Goal: Information Seeking & Learning: Learn about a topic

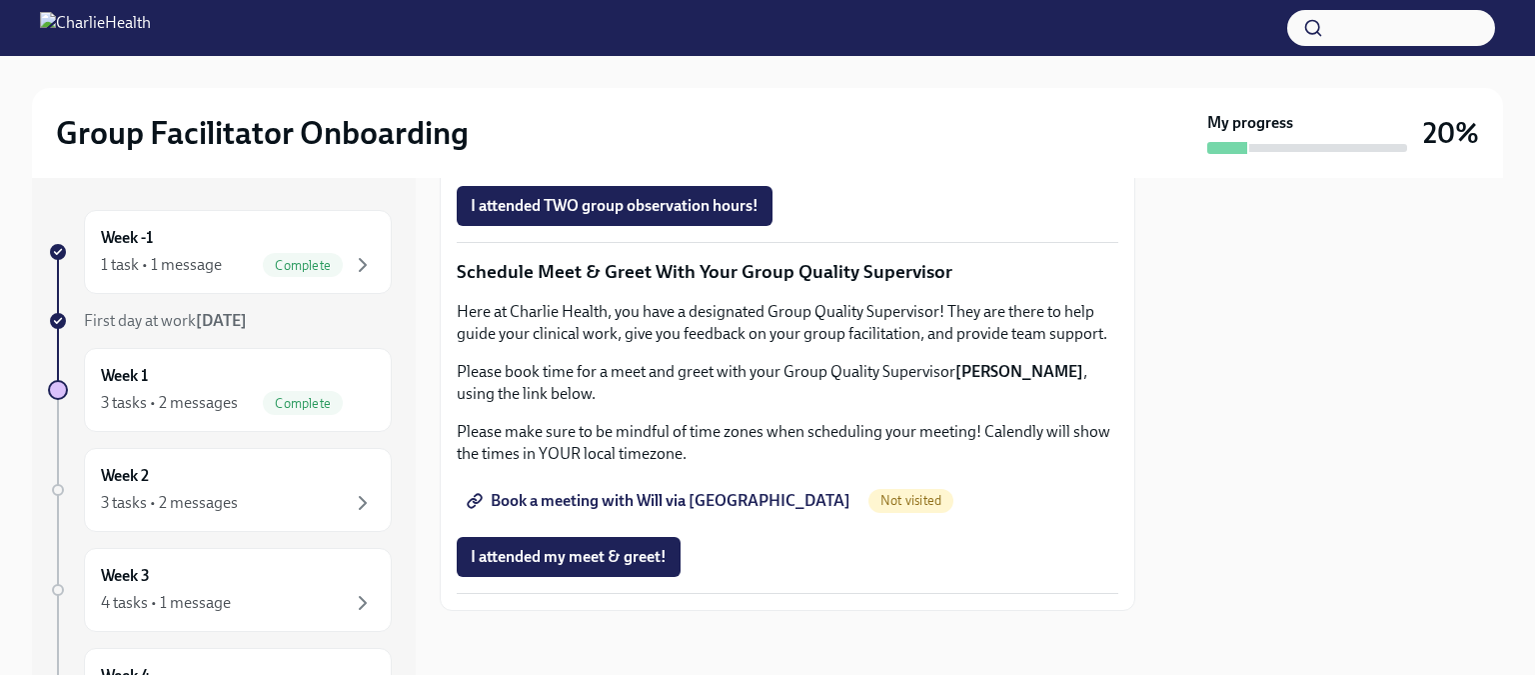
scroll to position [1959, 0]
click at [672, 506] on span "Book a meeting with Will via [GEOGRAPHIC_DATA]" at bounding box center [661, 501] width 380 height 20
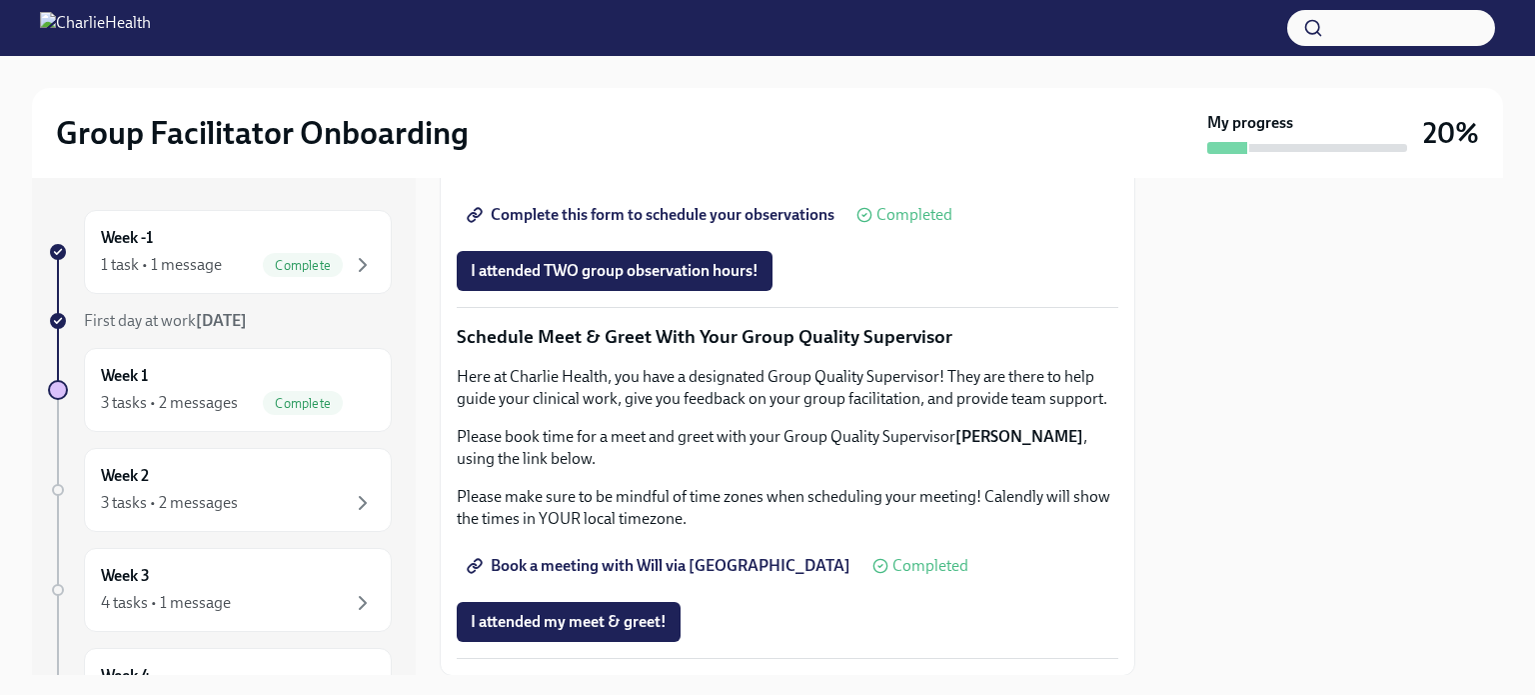
scroll to position [1412, 0]
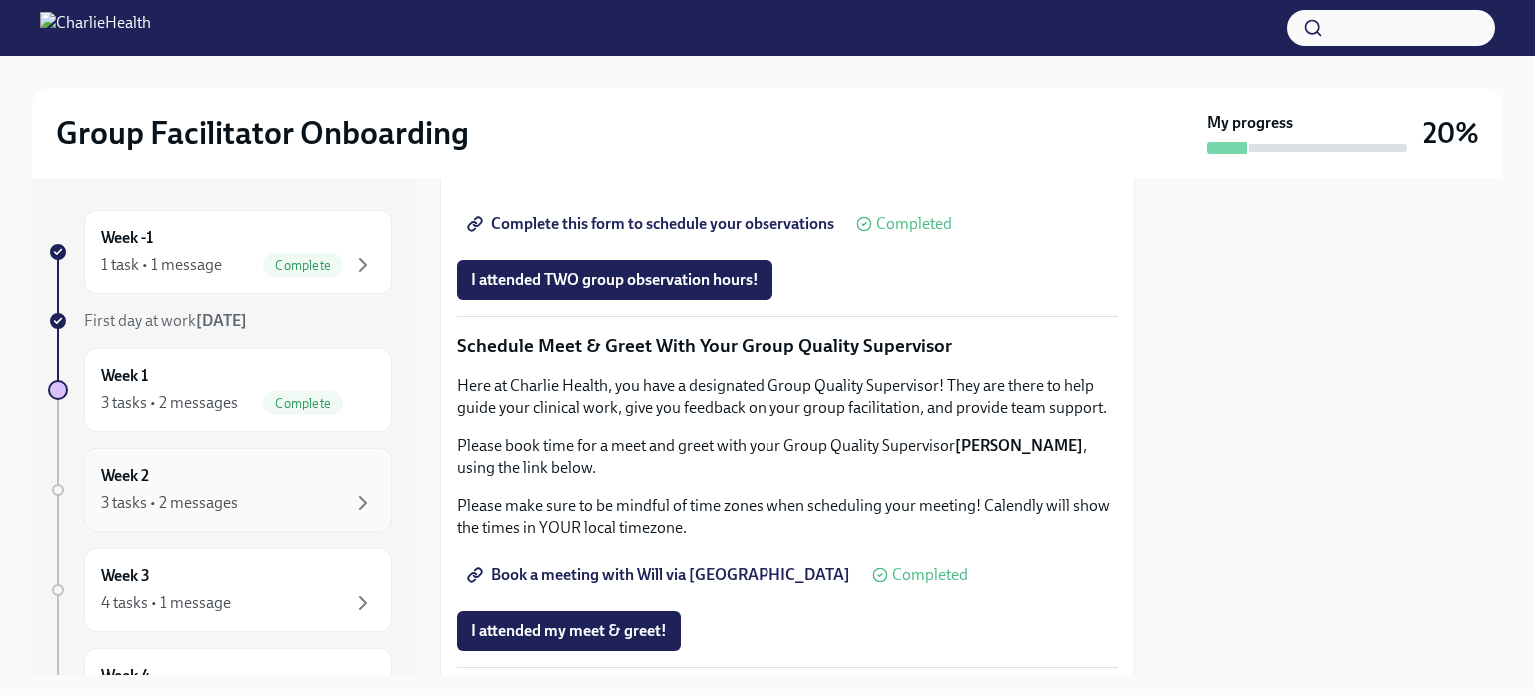
click at [263, 494] on div "3 tasks • 2 messages" at bounding box center [238, 503] width 274 height 24
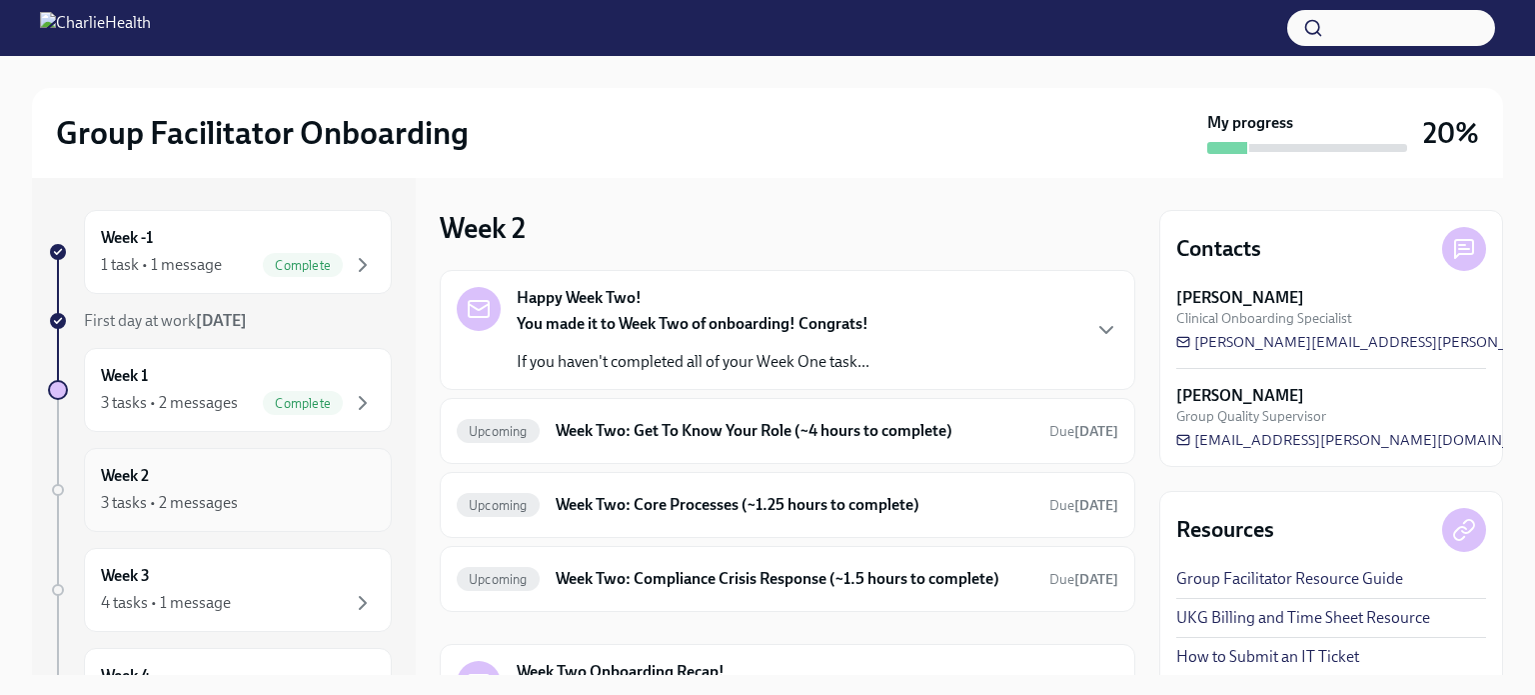
click at [231, 481] on div "Week 2 3 tasks • 2 messages" at bounding box center [238, 490] width 274 height 50
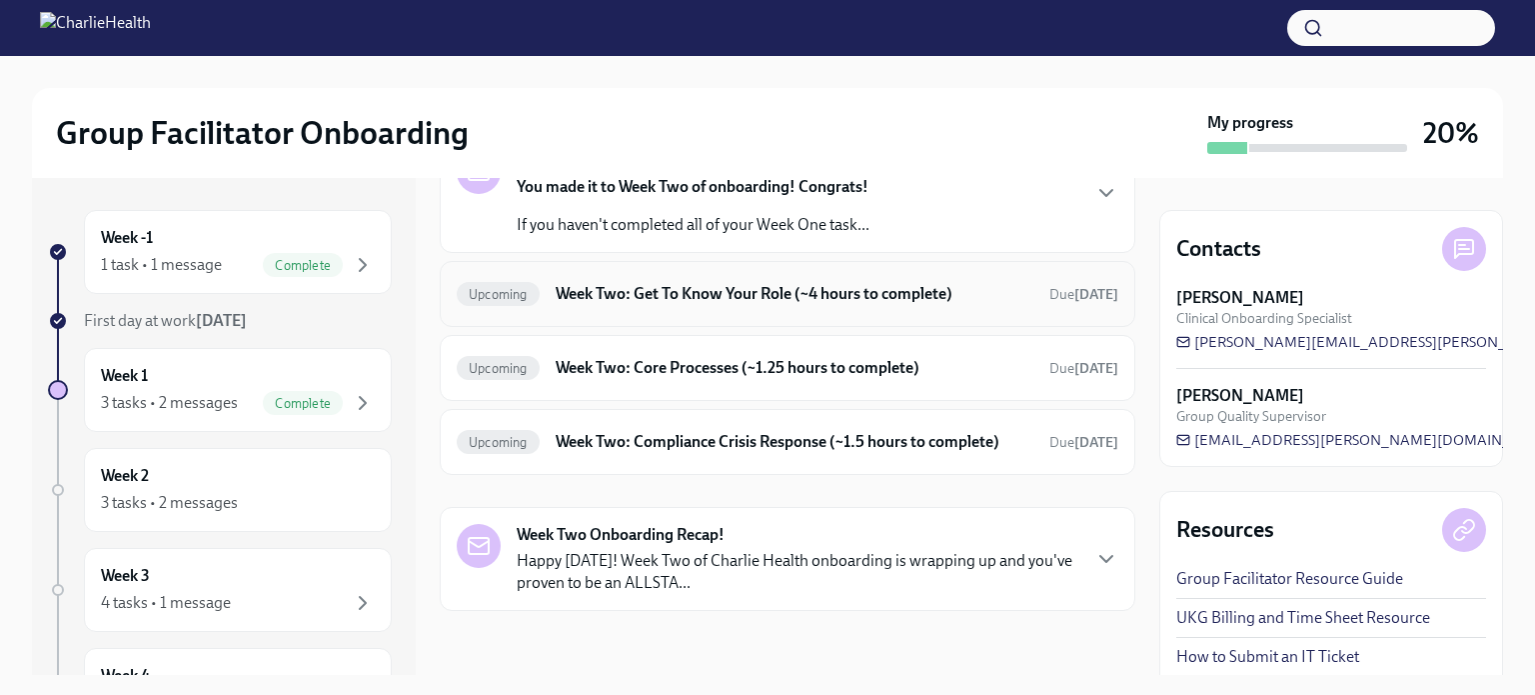
click at [900, 283] on h6 "Week Two: Get To Know Your Role (~4 hours to complete)" at bounding box center [795, 294] width 478 height 22
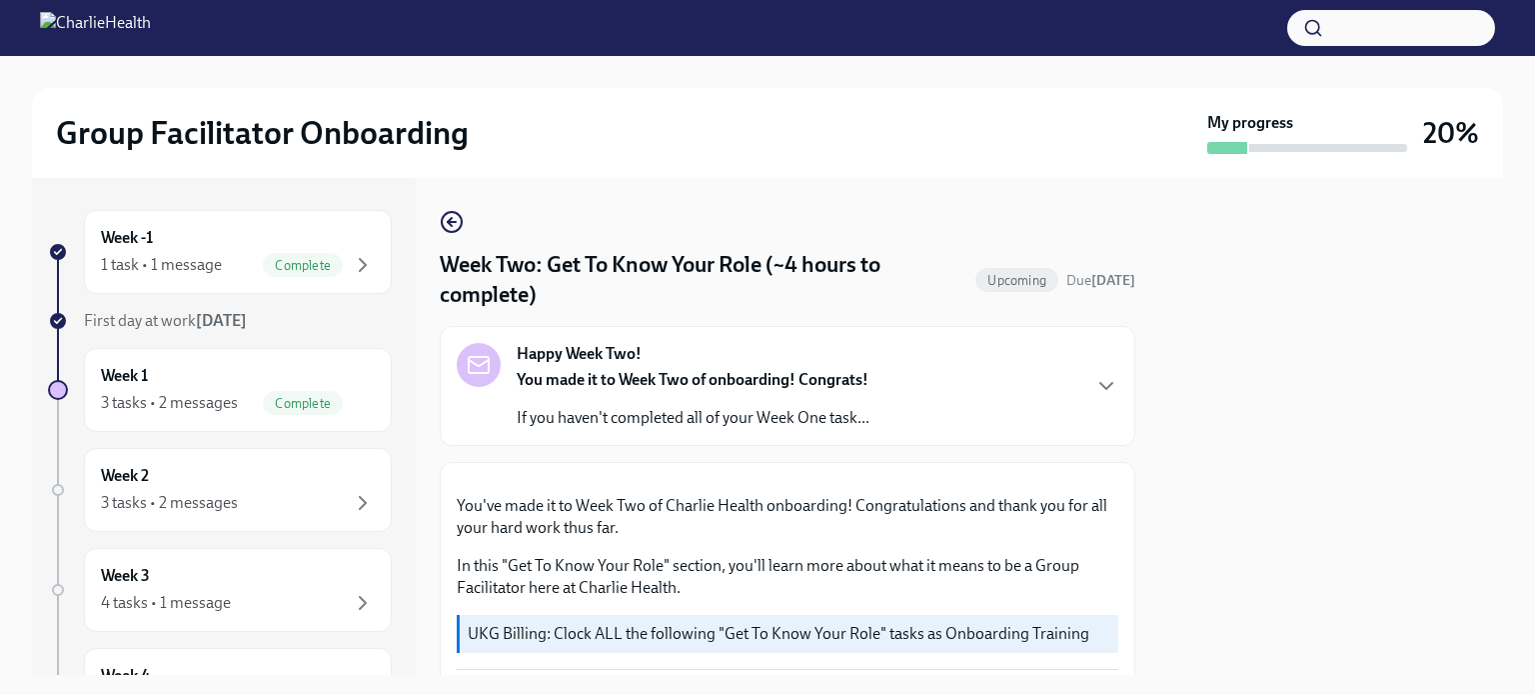
click at [1103, 368] on div "Happy Week Two! You made it to Week Two of onboarding! Congrats! If you haven't…" at bounding box center [788, 386] width 696 height 120
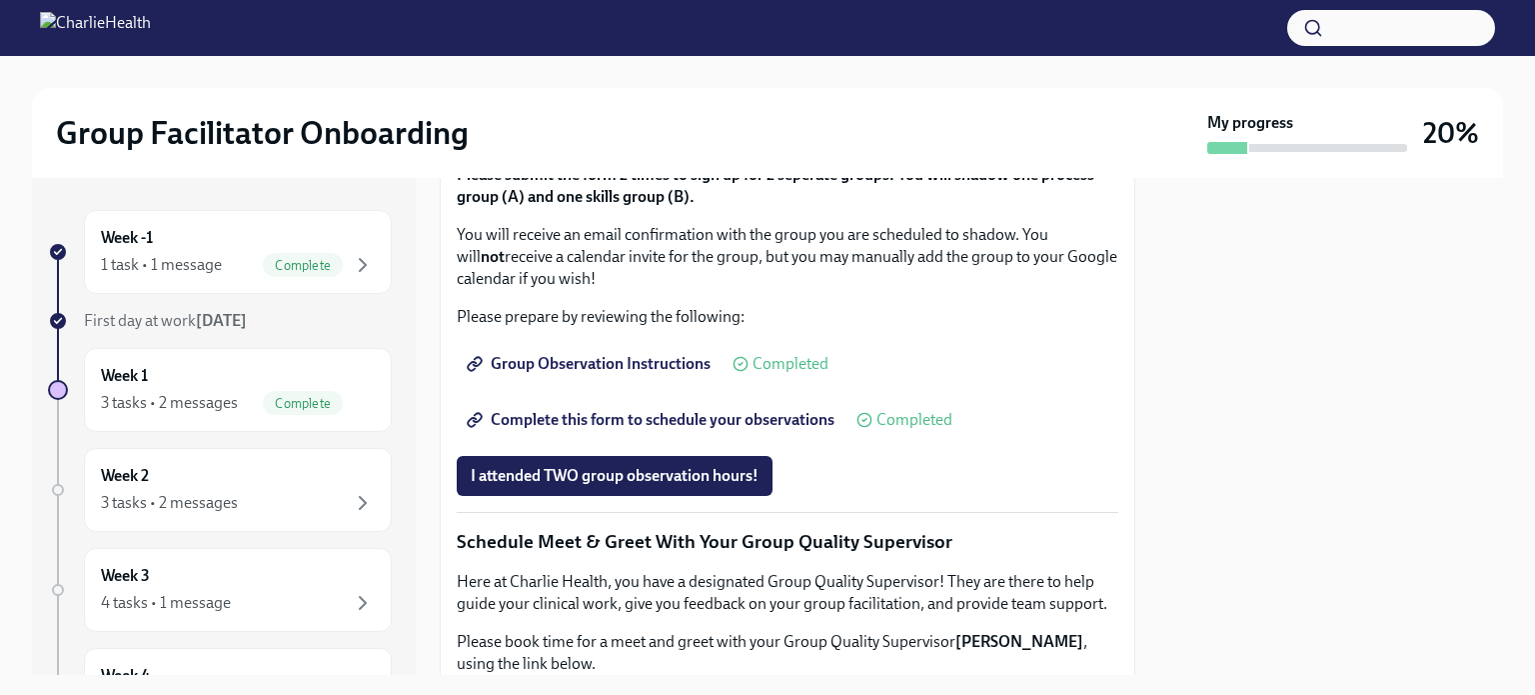
scroll to position [1610, 0]
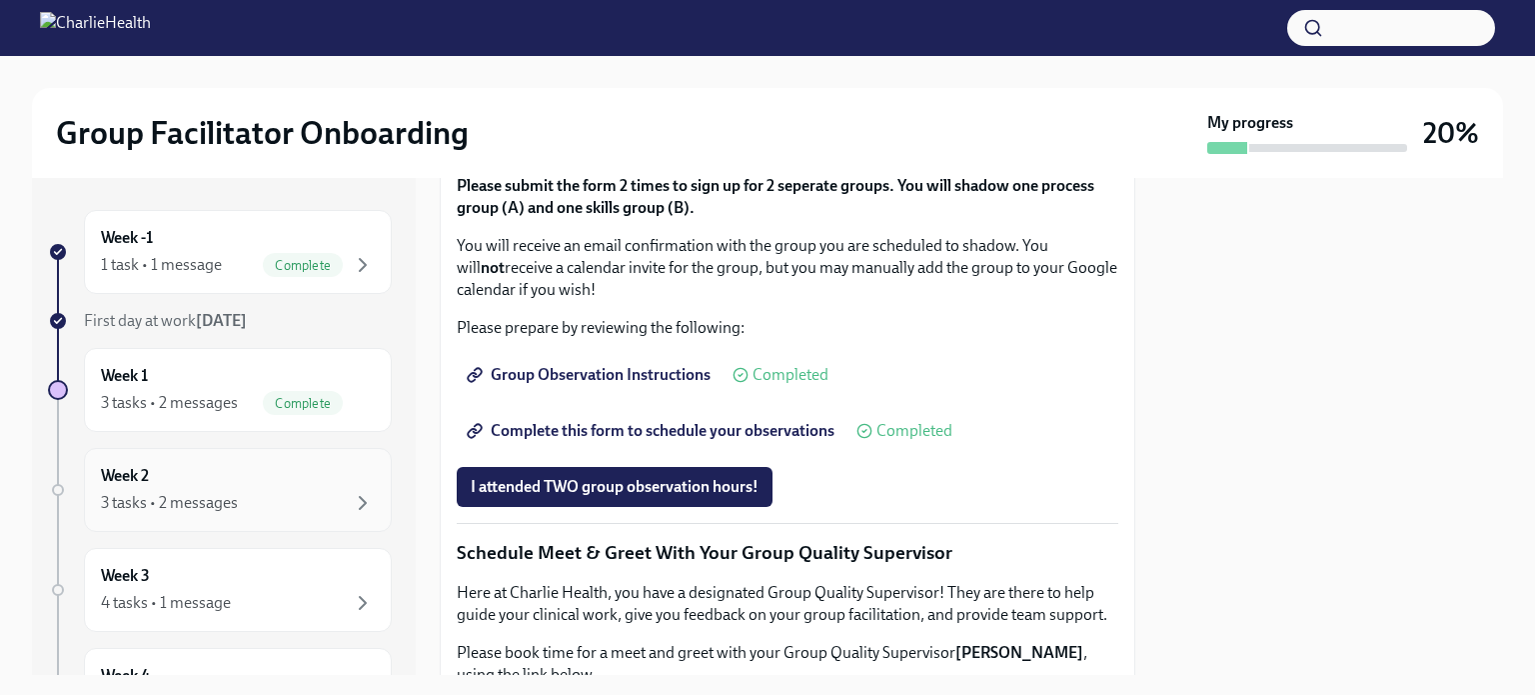
click at [283, 485] on div "Week 2 3 tasks • 2 messages" at bounding box center [238, 490] width 274 height 50
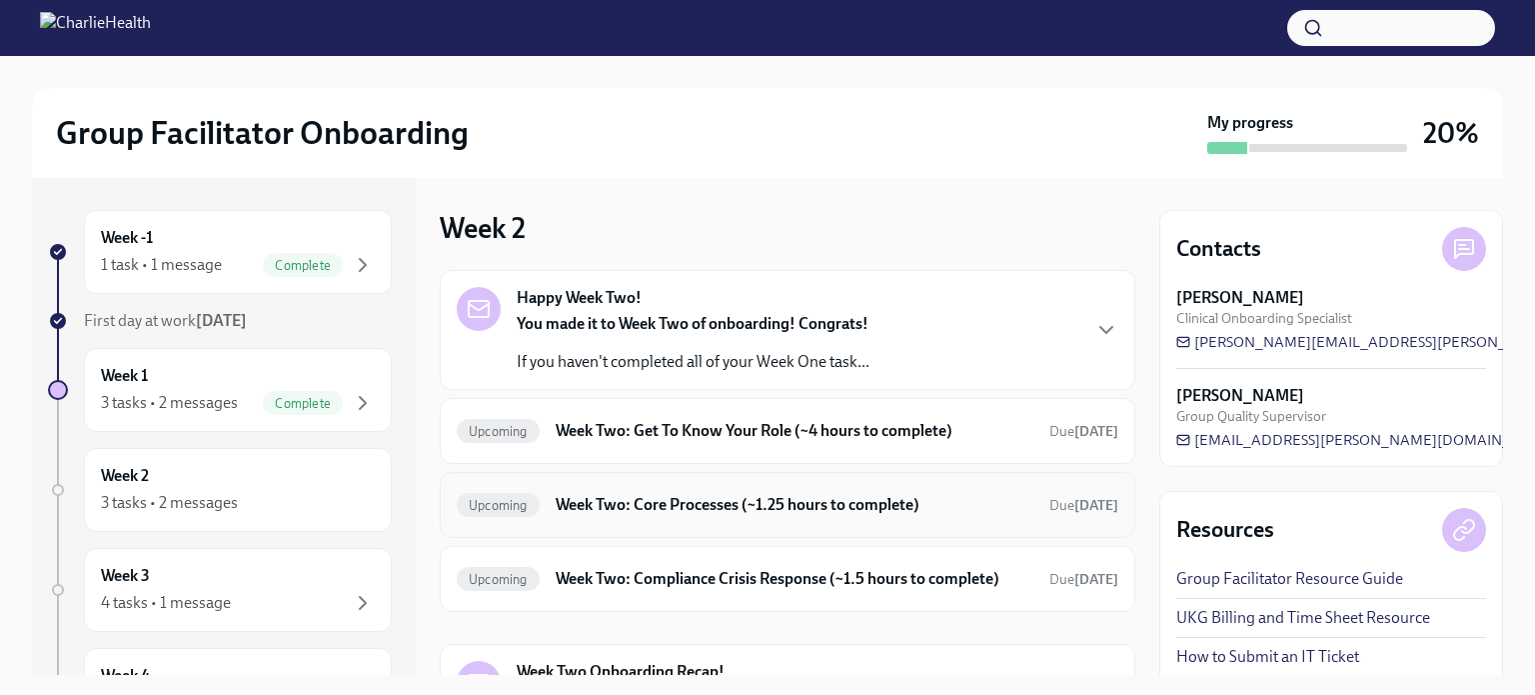
click at [707, 507] on h6 "Week Two: Core Processes (~1.25 hours to complete)" at bounding box center [795, 505] width 478 height 22
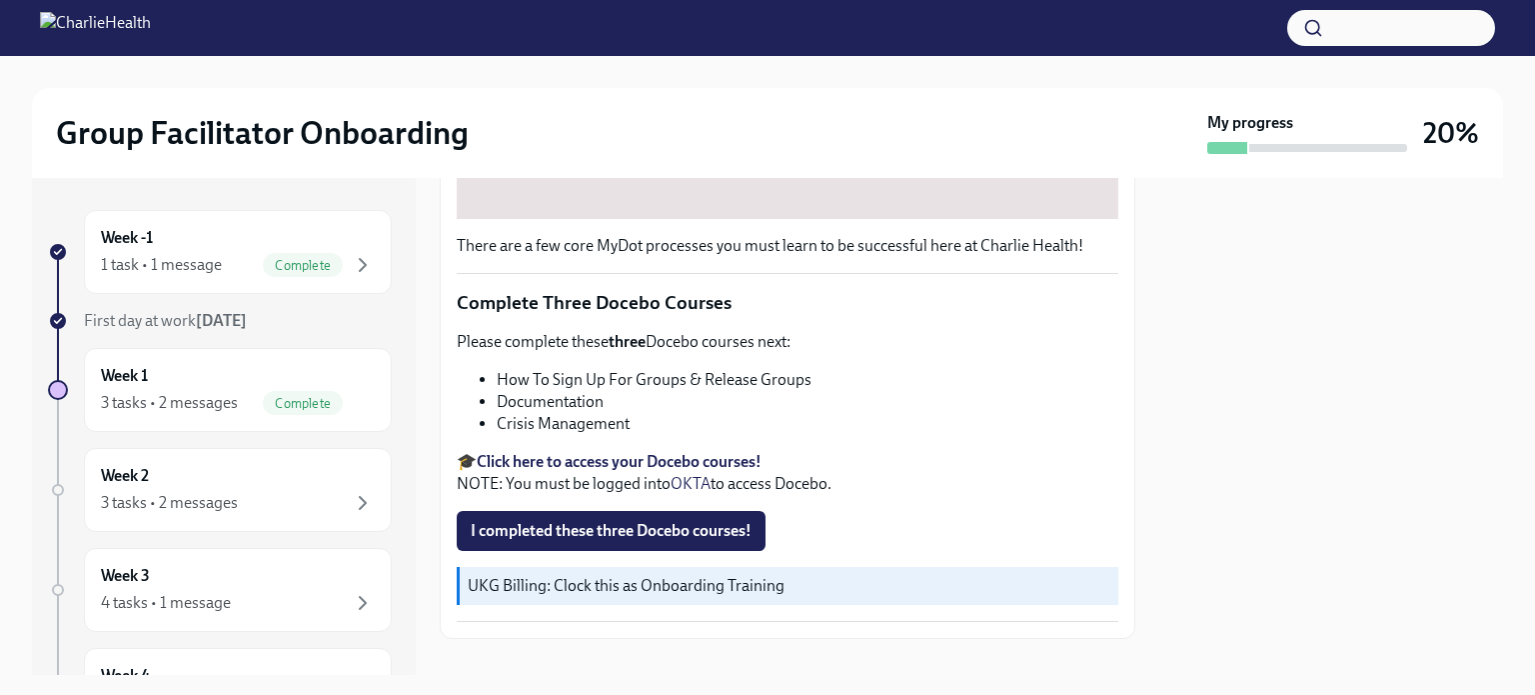
scroll to position [719, 0]
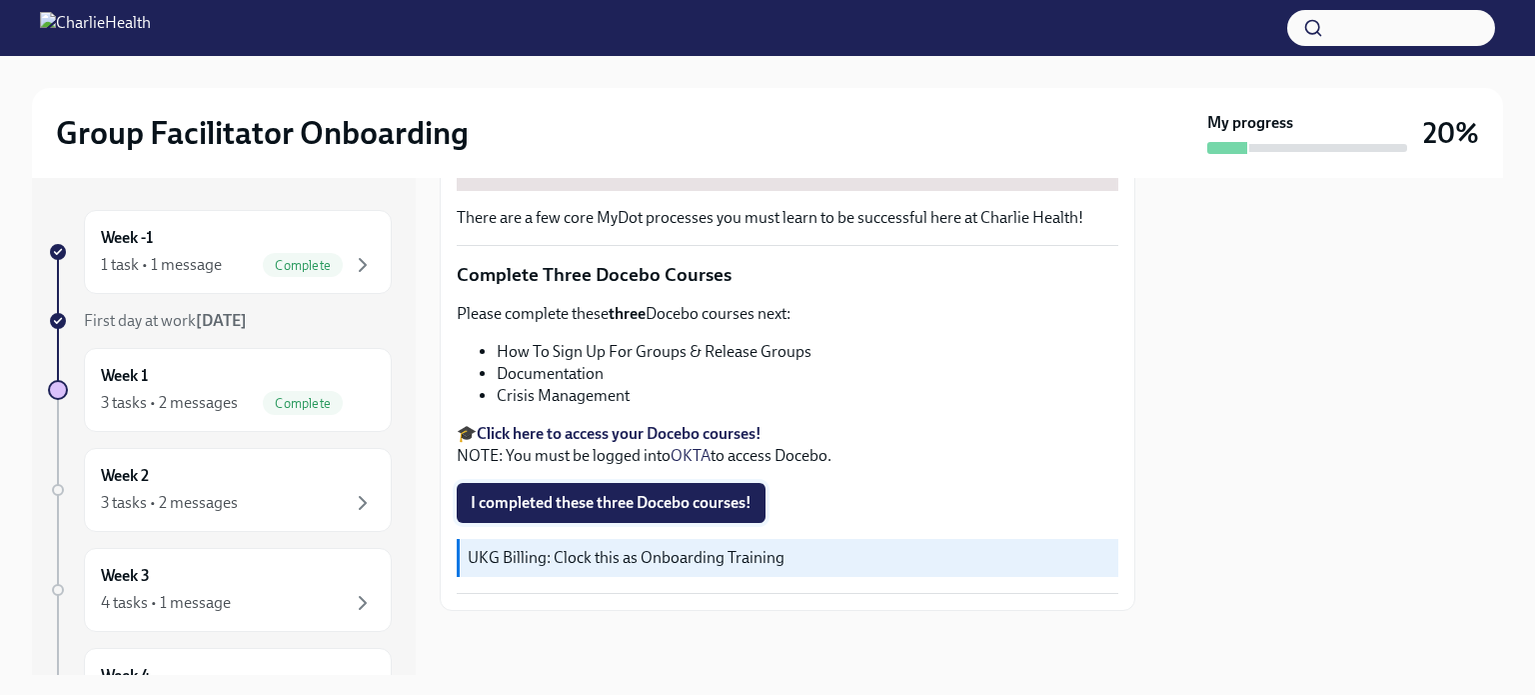
click at [642, 513] on span "I completed these three Docebo courses!" at bounding box center [611, 503] width 281 height 20
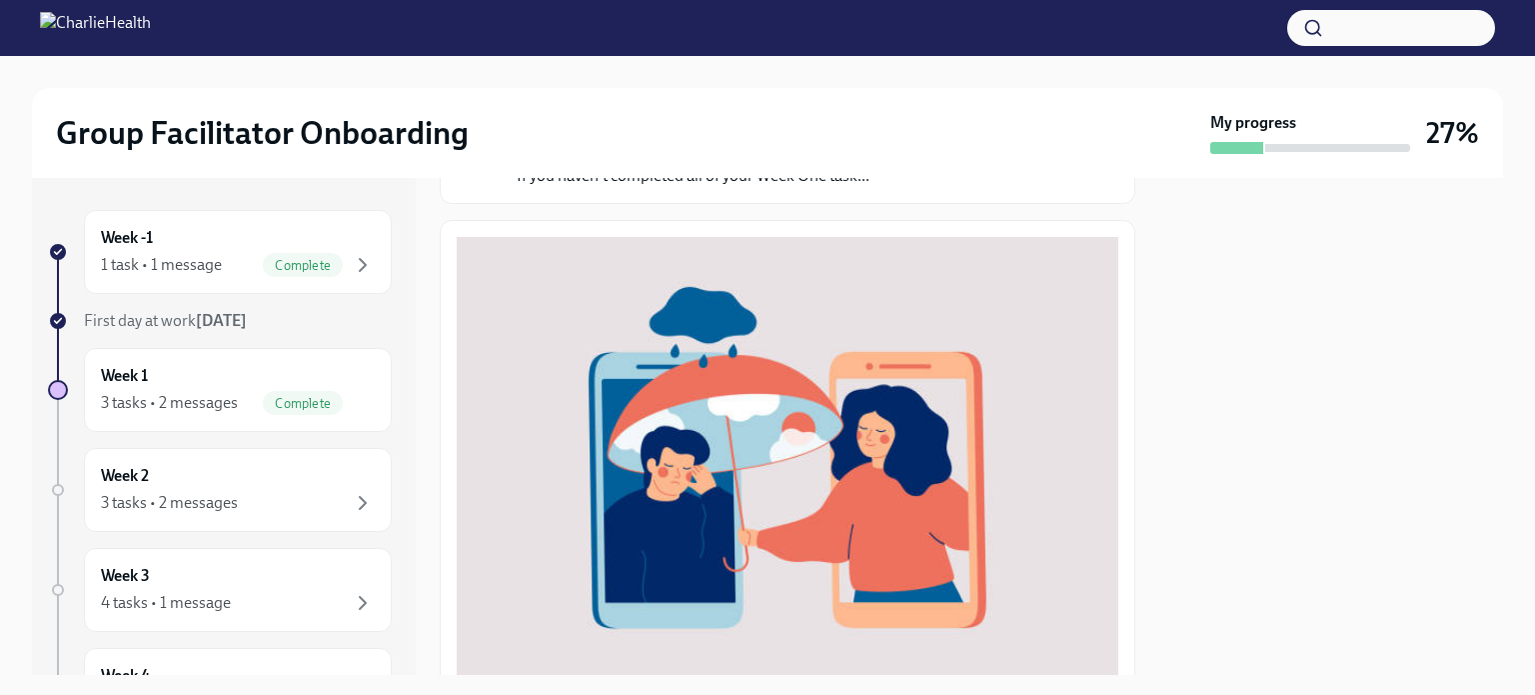
scroll to position [0, 0]
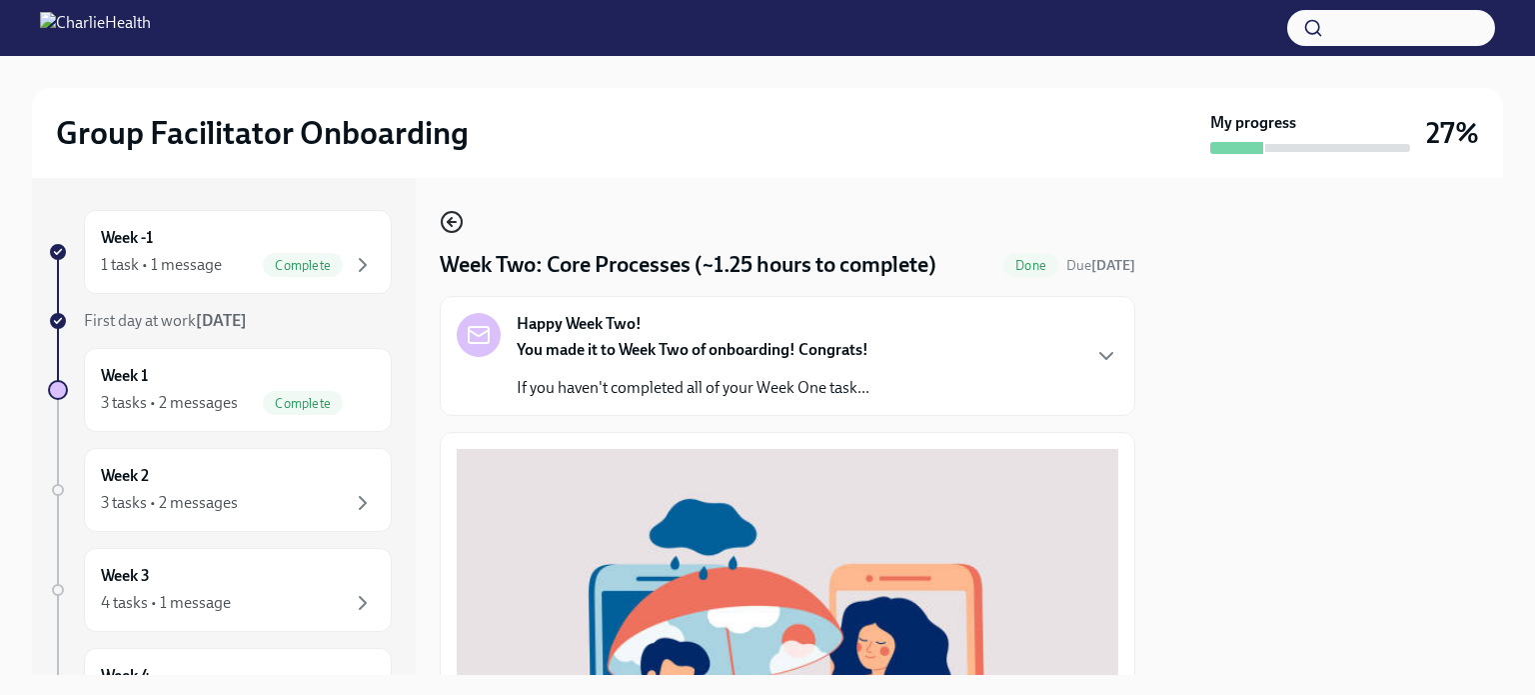
click at [448, 227] on icon "button" at bounding box center [452, 222] width 24 height 24
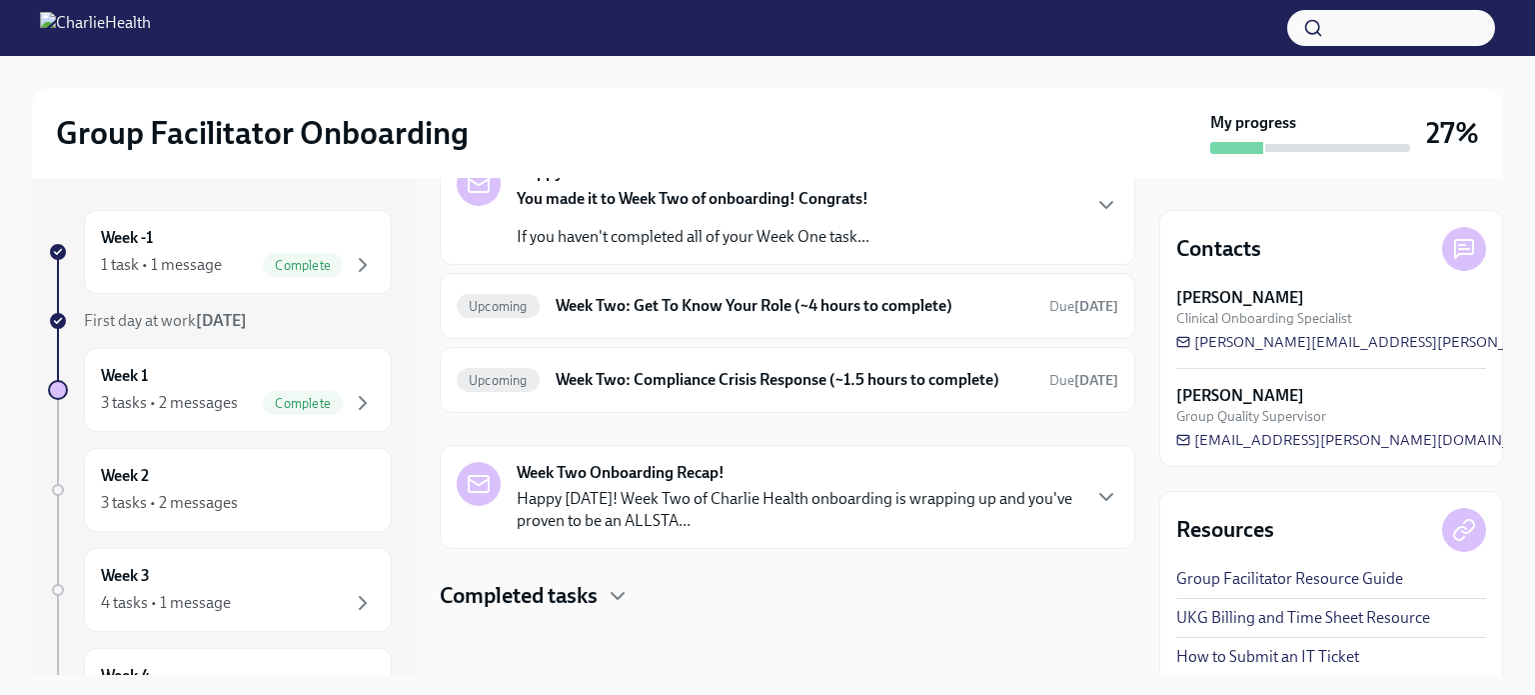
scroll to position [143, 0]
click at [1094, 502] on icon "button" at bounding box center [1106, 497] width 24 height 24
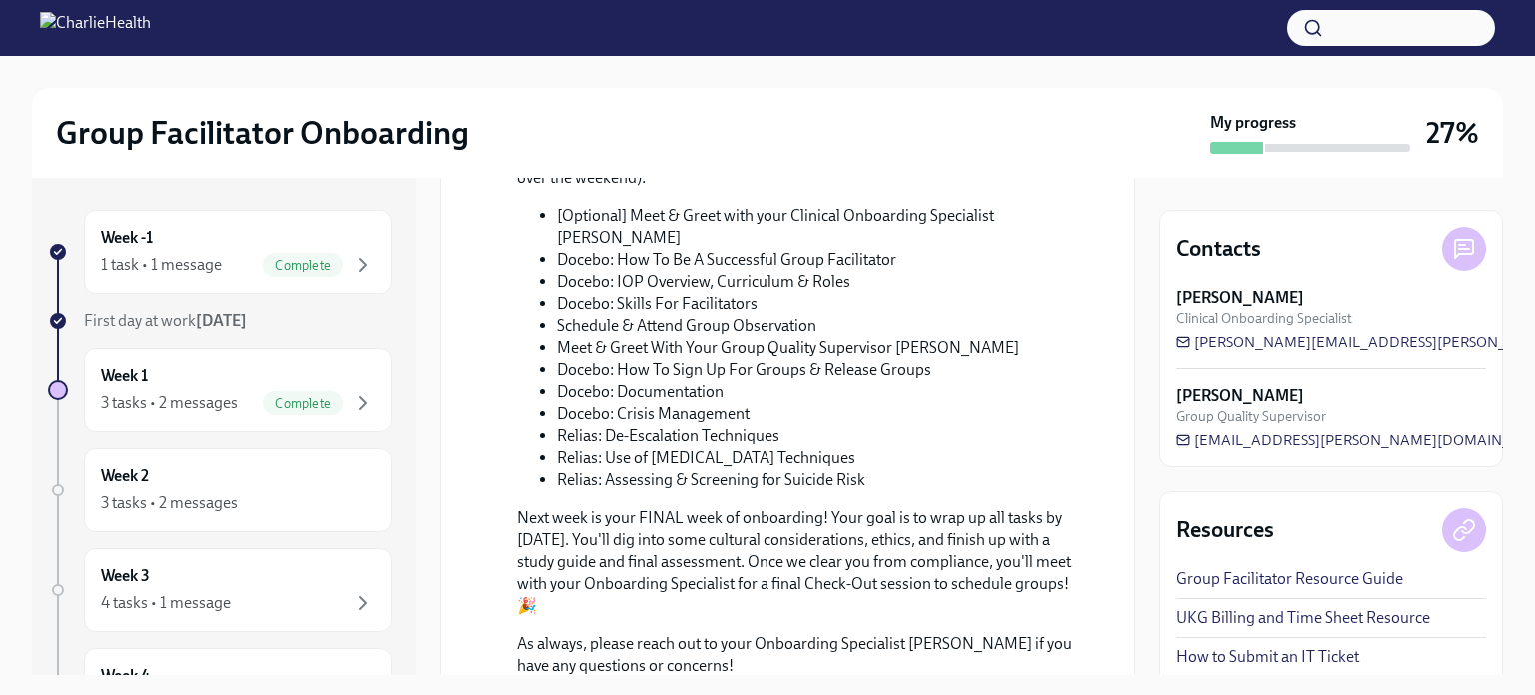
scroll to position [1079, 0]
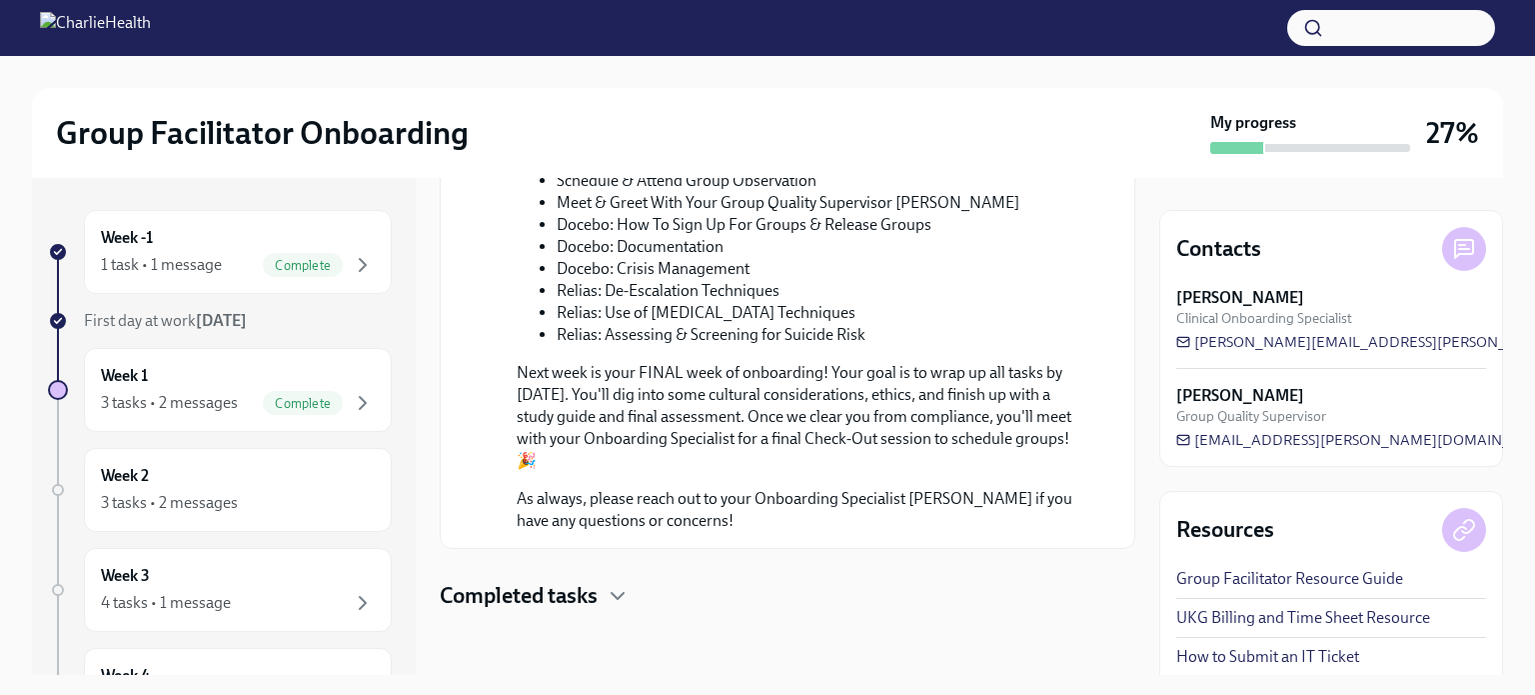
click at [594, 581] on h4 "Completed tasks" at bounding box center [519, 596] width 158 height 30
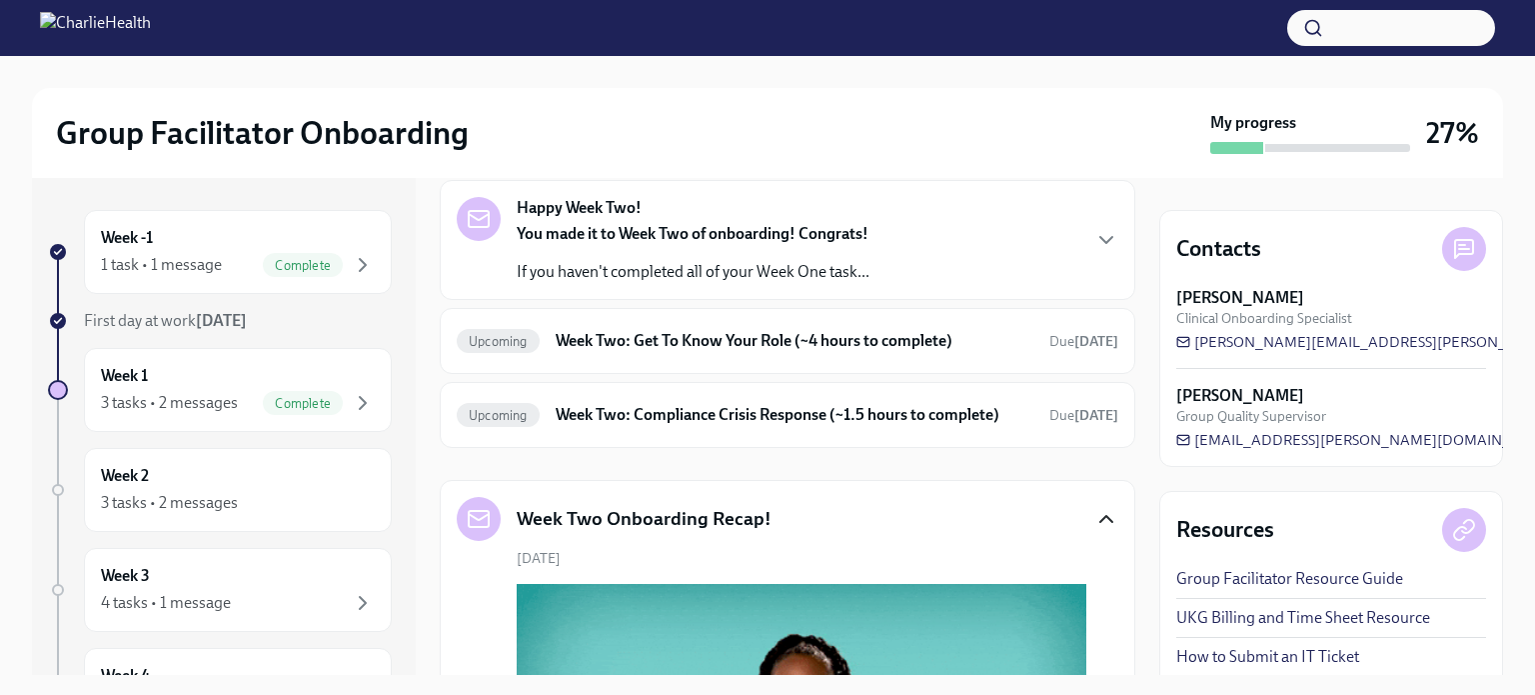
scroll to position [47, 0]
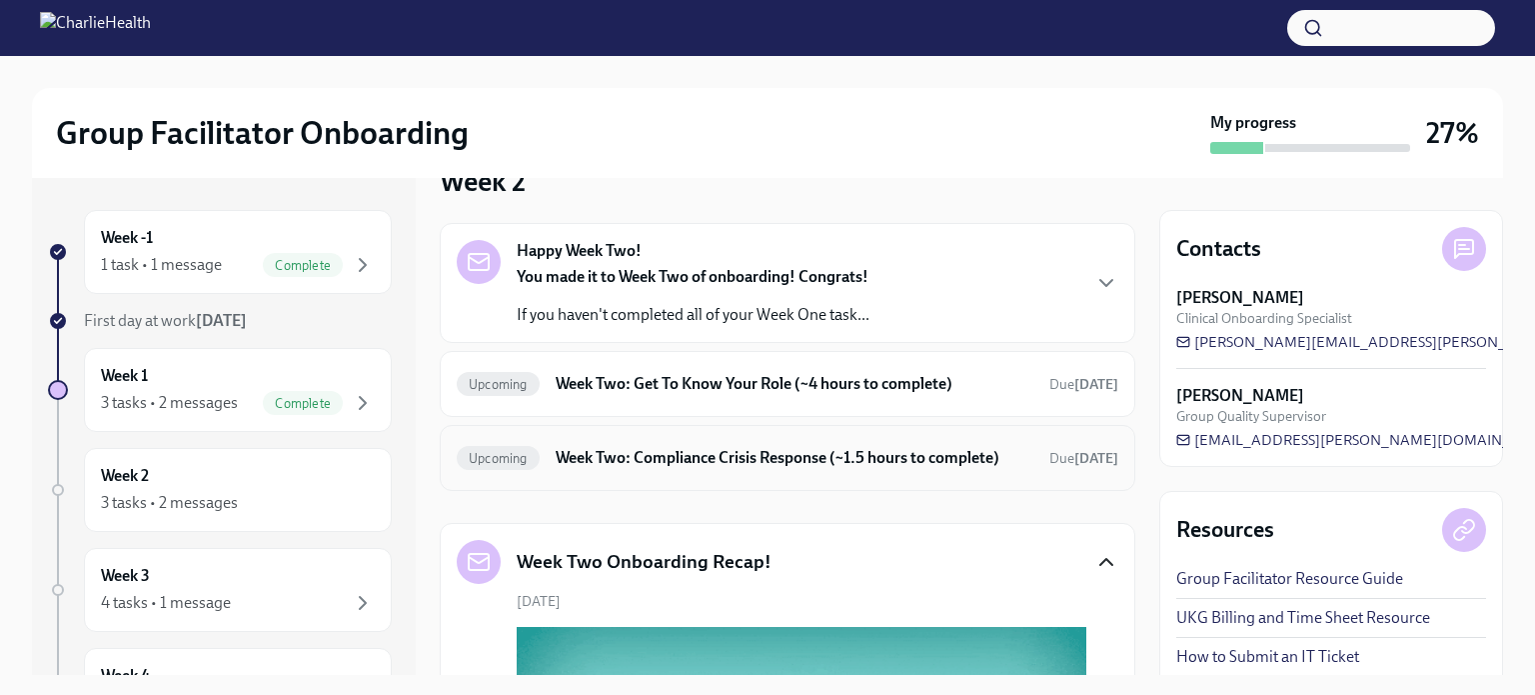
click at [673, 452] on h6 "Week Two: Compliance Crisis Response (~1.5 hours to complete)" at bounding box center [795, 458] width 478 height 22
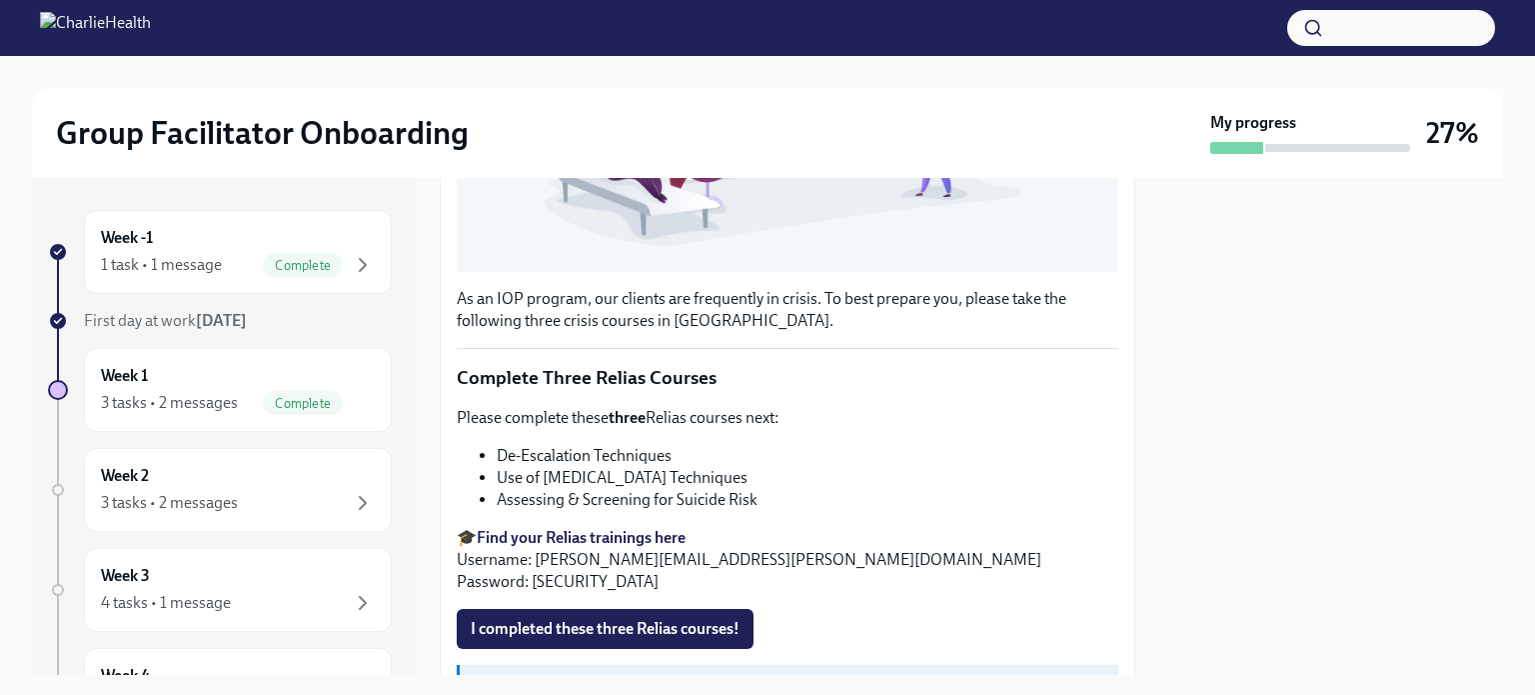
scroll to position [614, 0]
